Goal: Find specific page/section: Find specific page/section

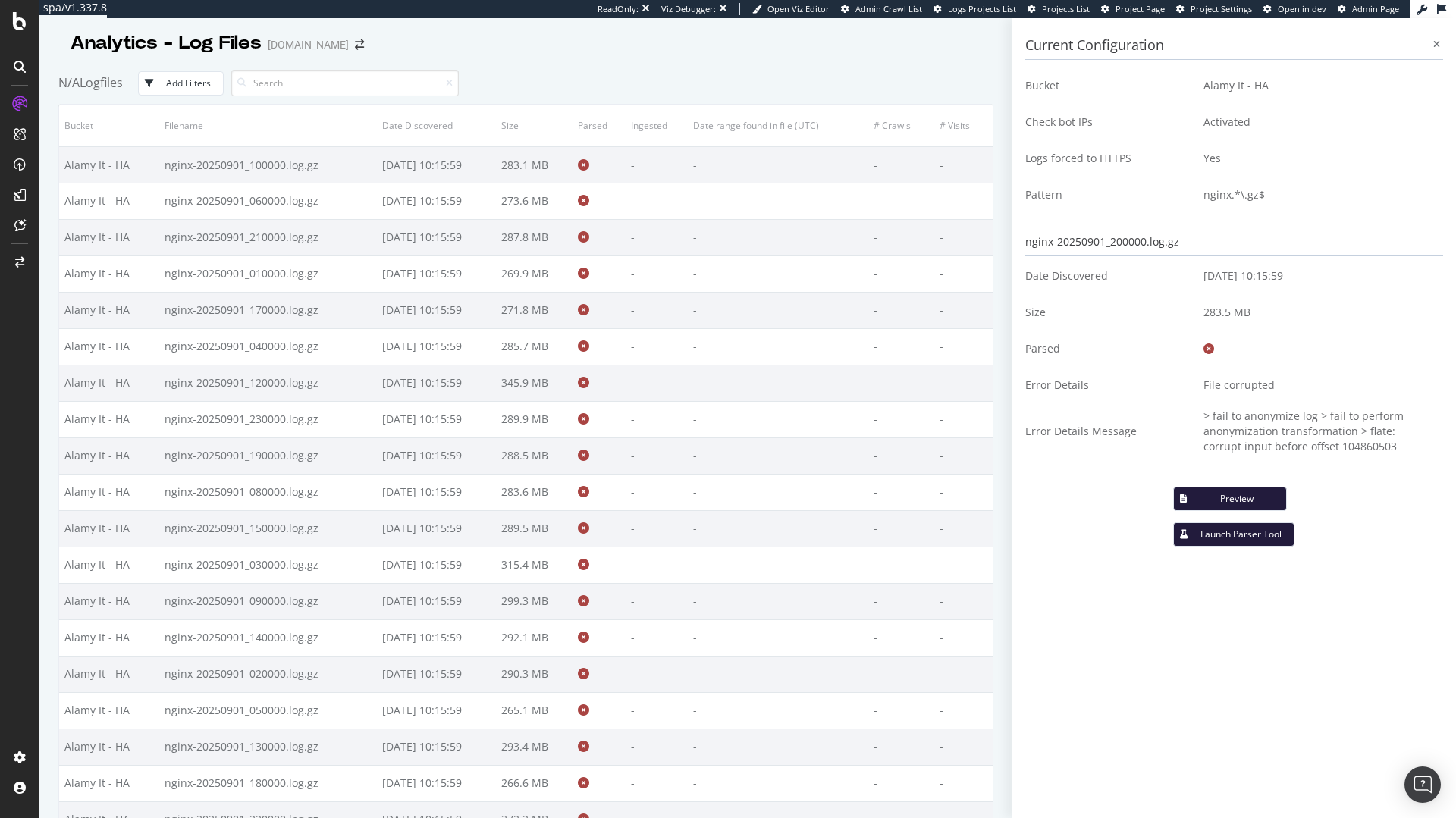
scroll to position [591, 0]
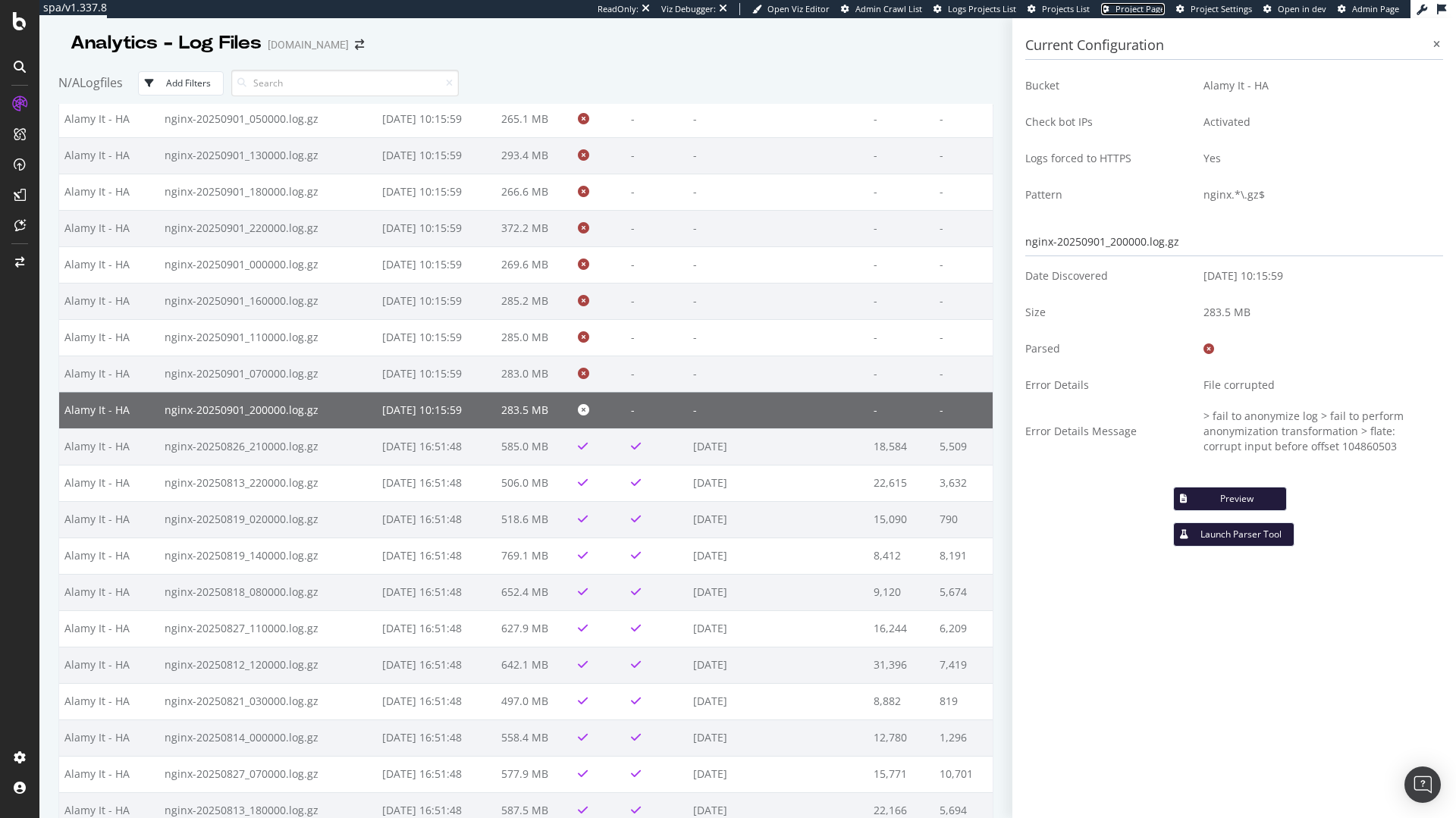
click at [1138, 5] on span "Project Page" at bounding box center [1140, 8] width 49 height 11
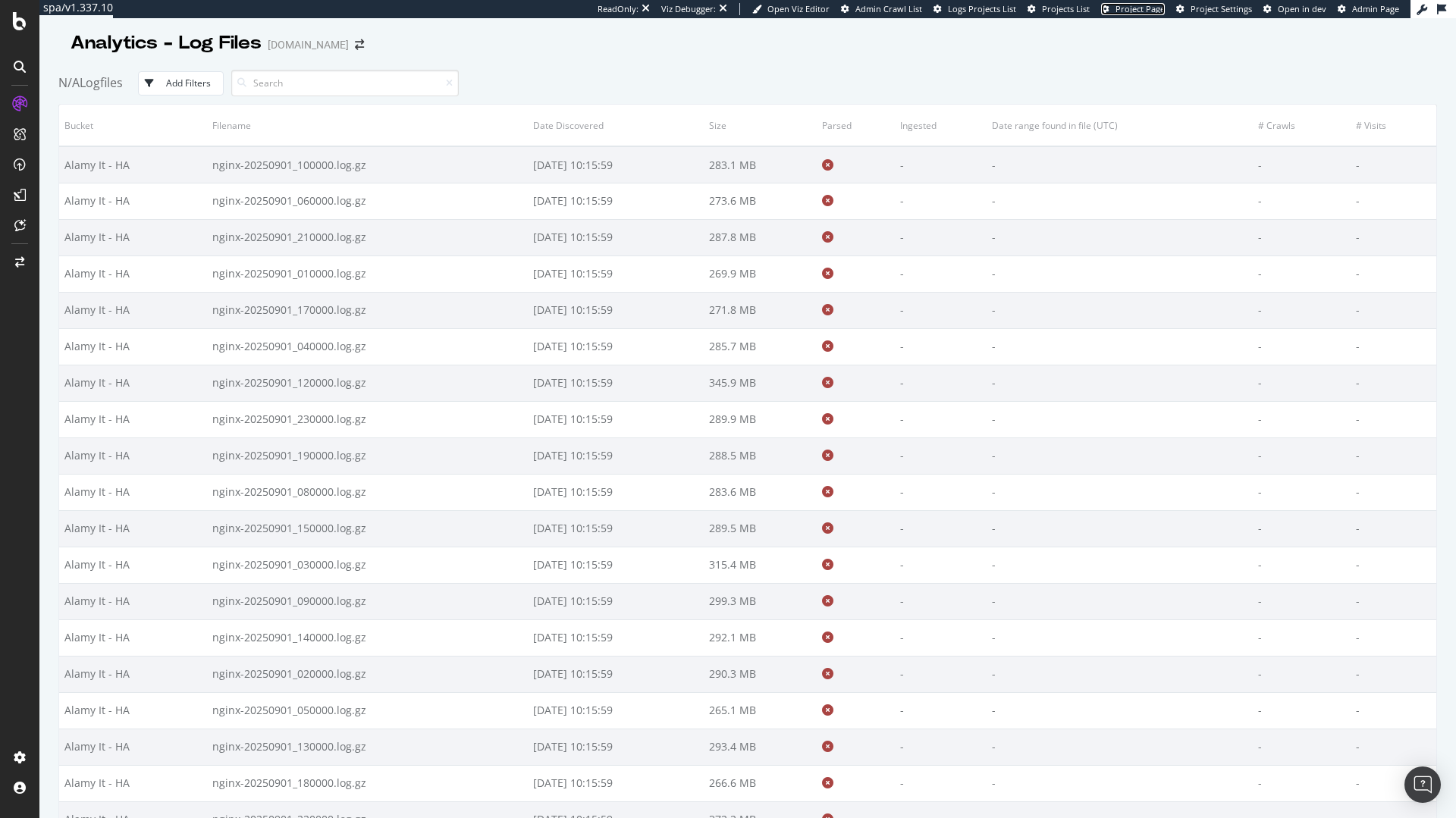
click at [1137, 8] on span "Project Page" at bounding box center [1140, 8] width 49 height 11
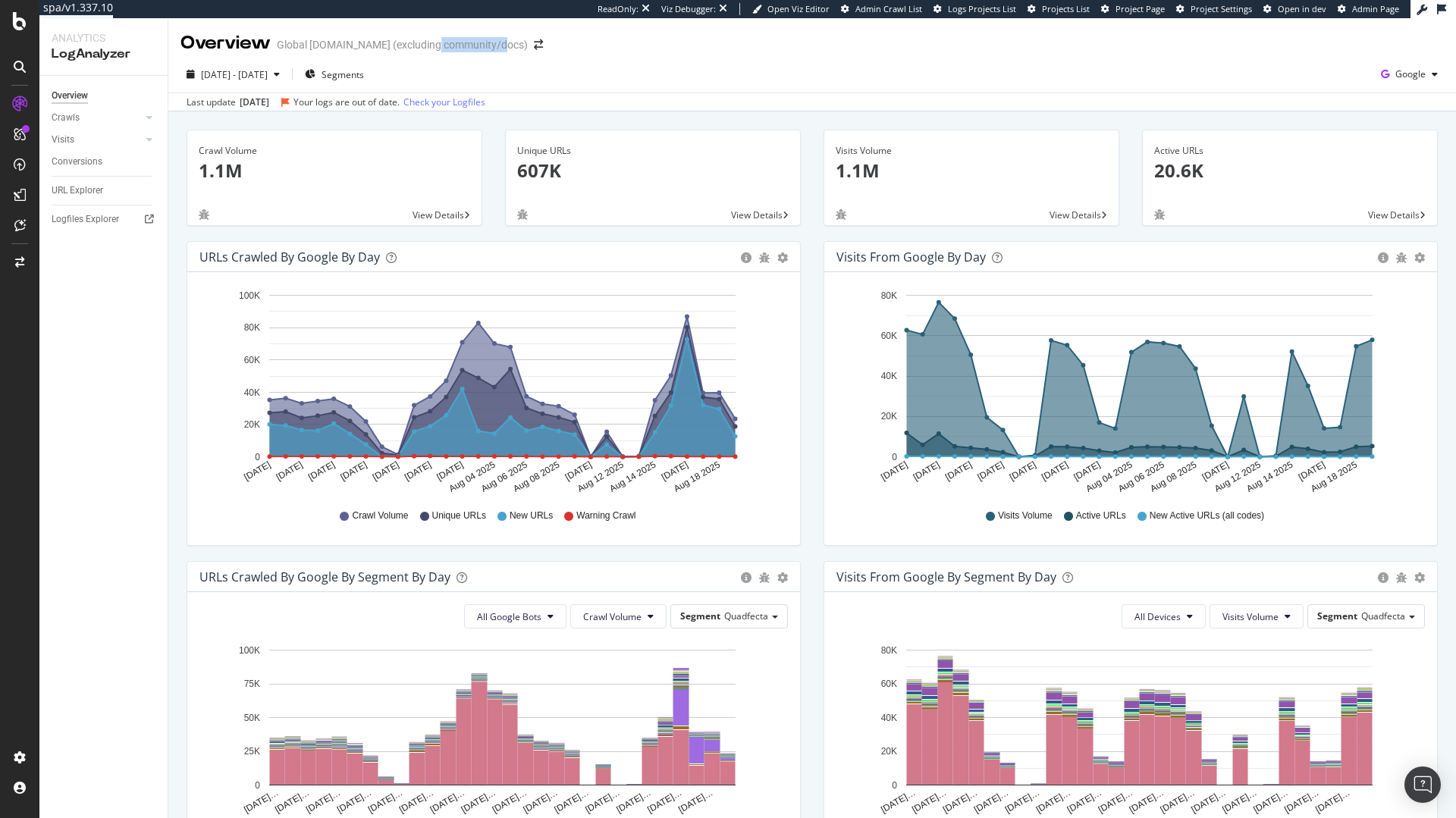
drag, startPoint x: 434, startPoint y: 45, endPoint x: 496, endPoint y: 43, distance: 62.0
click at [496, 43] on div "Global [DOMAIN_NAME] (excluding community/docs)" at bounding box center [402, 45] width 251 height 15
click at [496, 43] on div "Global Servicenow.com (excluding community/docs)" at bounding box center [402, 45] width 251 height 15
click at [1147, 14] on span "Project Page" at bounding box center [1140, 8] width 49 height 11
click at [94, 214] on div "Logfiles Explorer" at bounding box center [85, 219] width 68 height 16
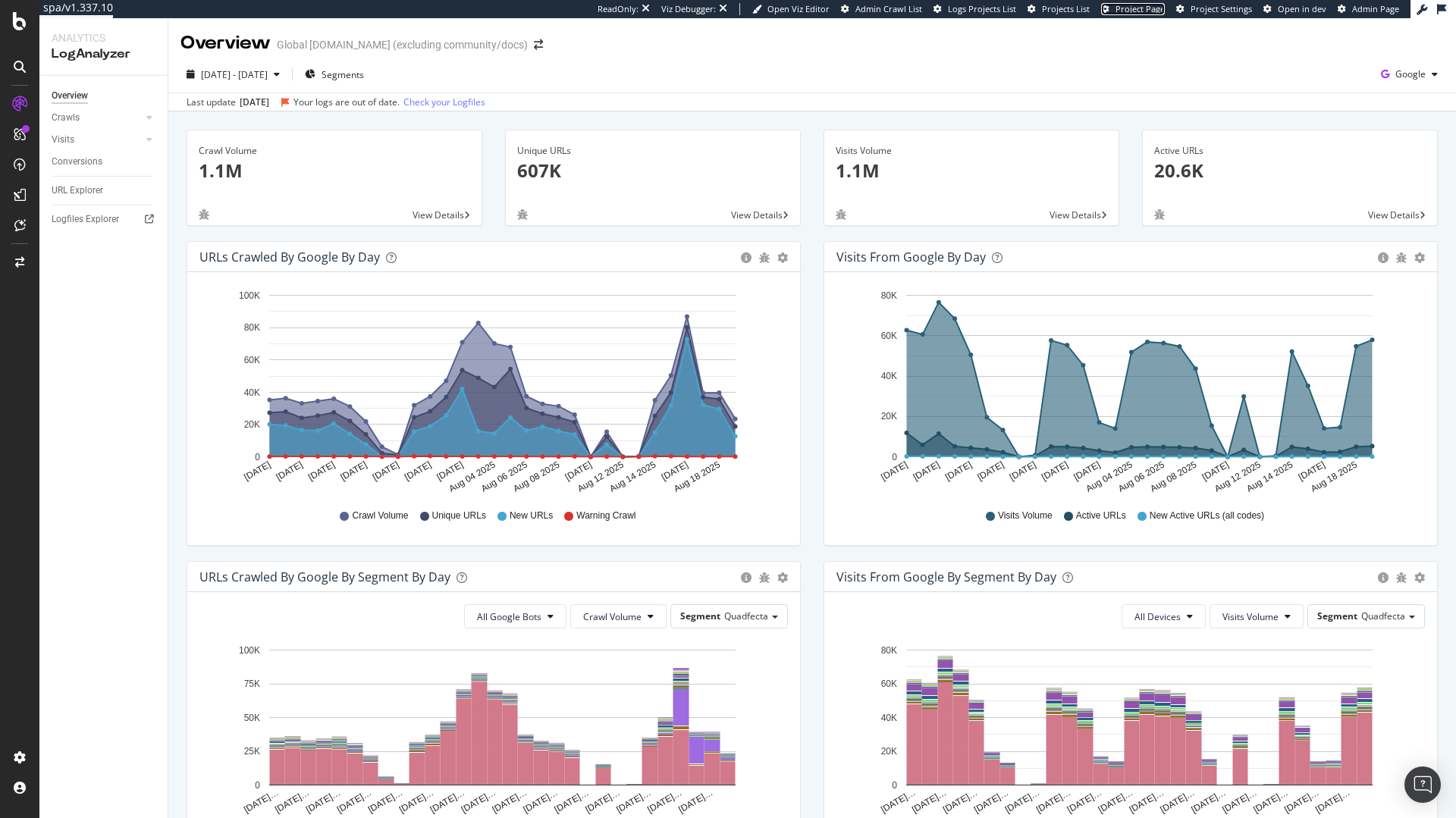
click at [1156, 4] on span "Project Page" at bounding box center [1140, 8] width 49 height 11
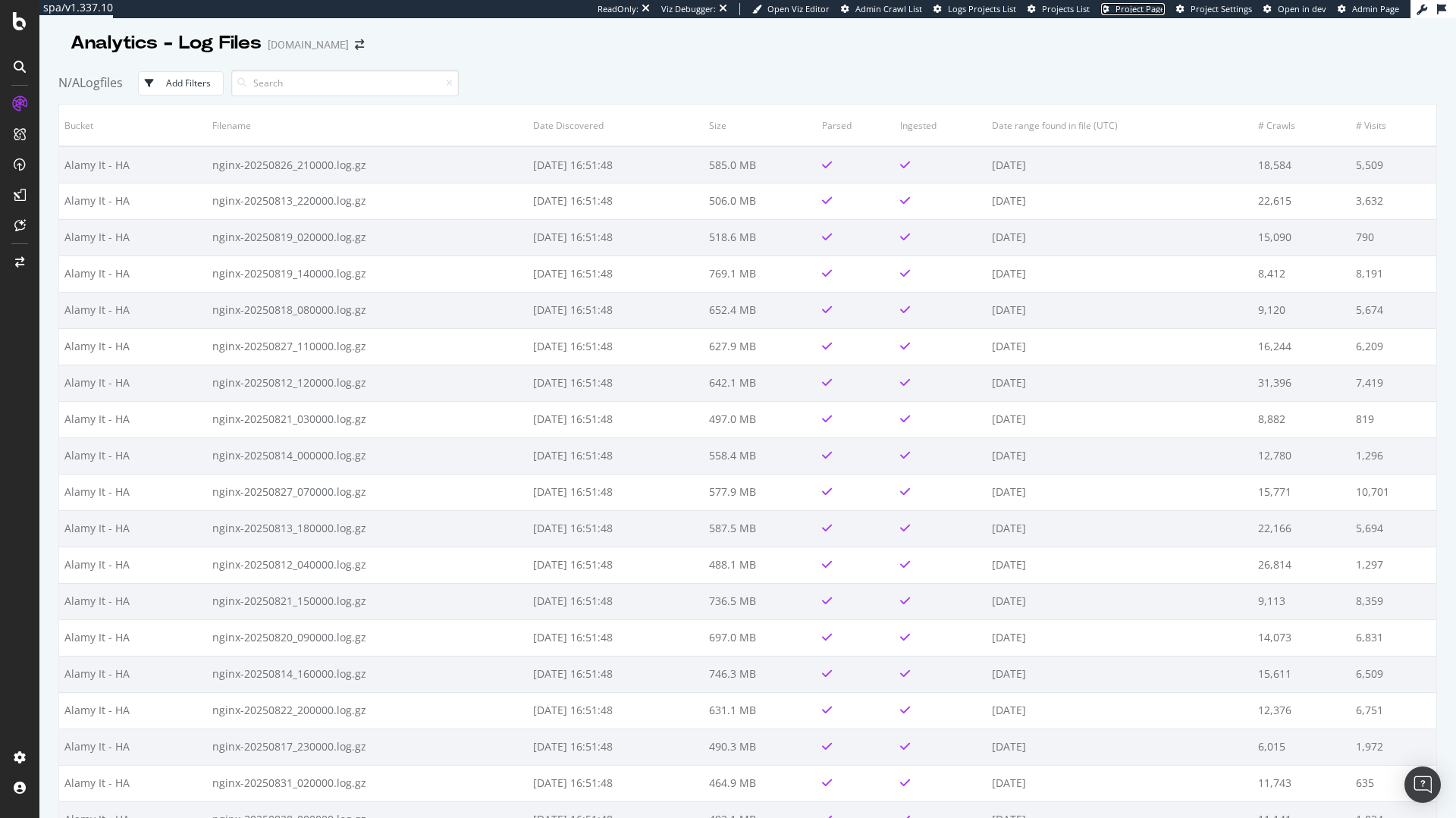
click at [1140, 5] on span "Project Page" at bounding box center [1140, 8] width 49 height 11
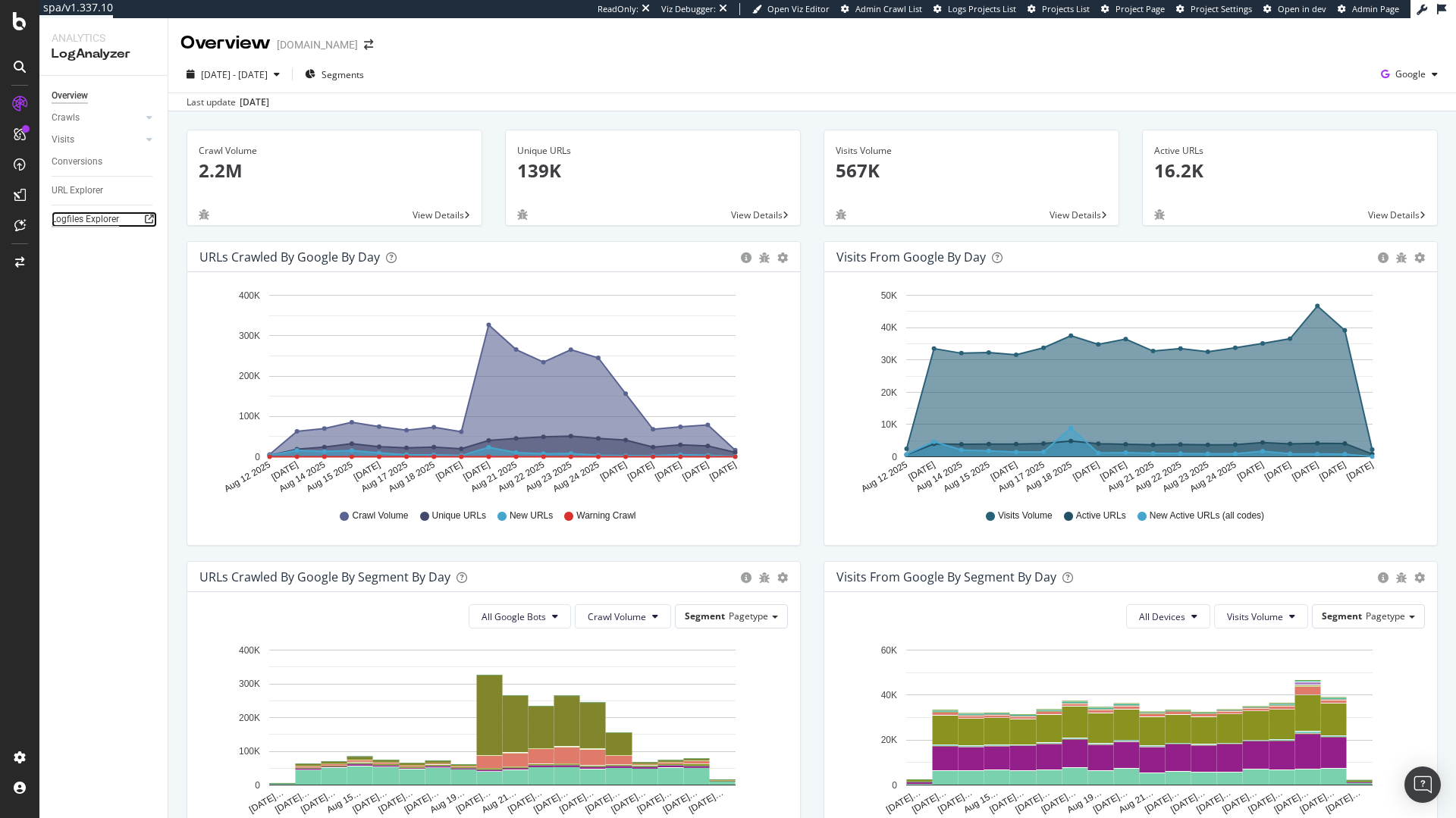
click at [81, 225] on div "Logfiles Explorer" at bounding box center [85, 219] width 68 height 16
